Goal: Find specific page/section: Find specific page/section

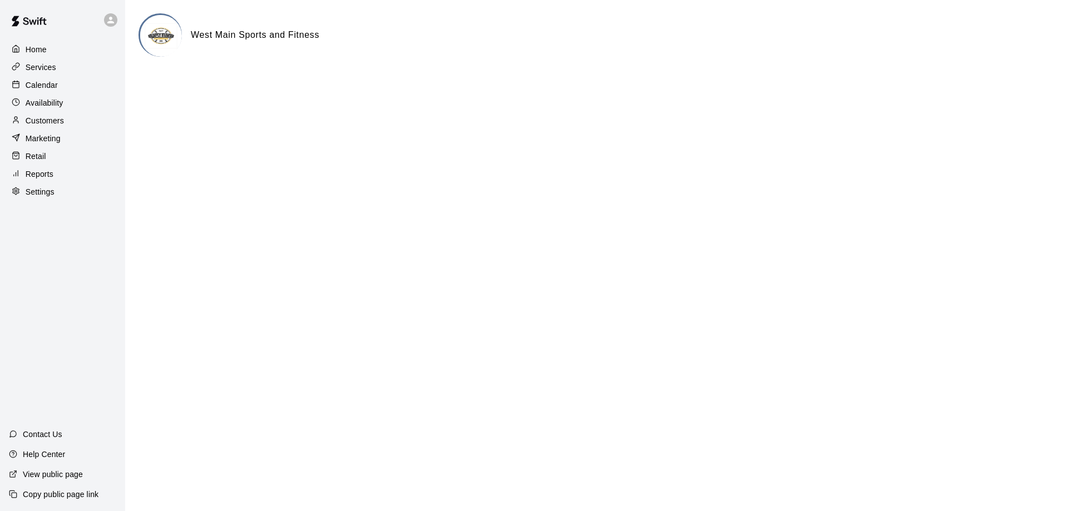
click at [53, 121] on p "Customers" at bounding box center [45, 120] width 38 height 11
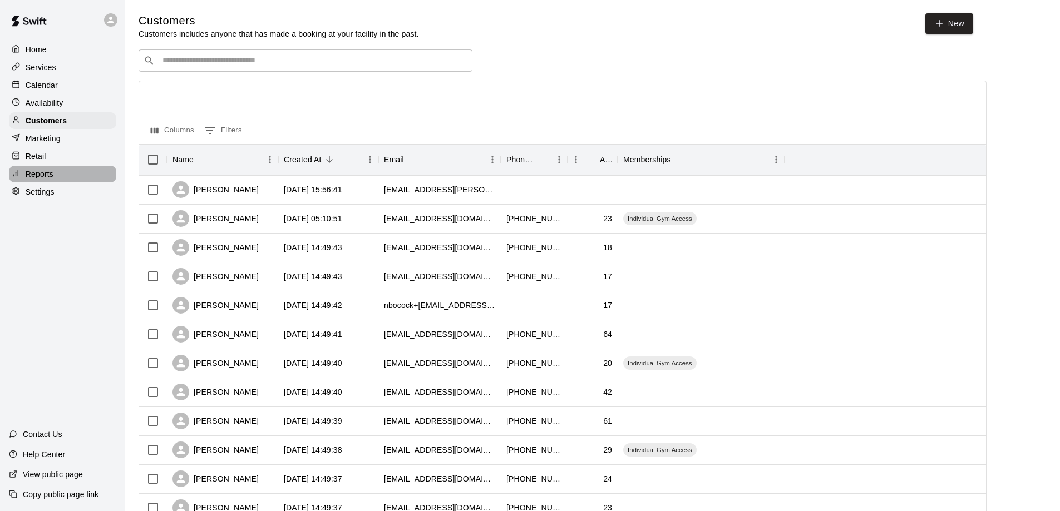
click at [41, 176] on p "Reports" at bounding box center [40, 174] width 28 height 11
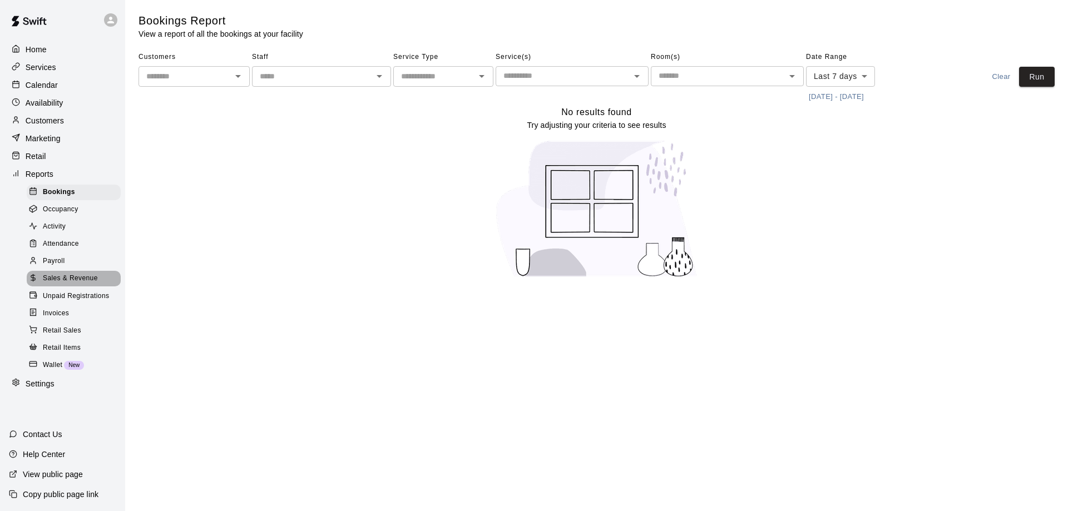
click at [56, 284] on span "Sales & Revenue" at bounding box center [70, 278] width 55 height 11
